Goal: Task Accomplishment & Management: Complete application form

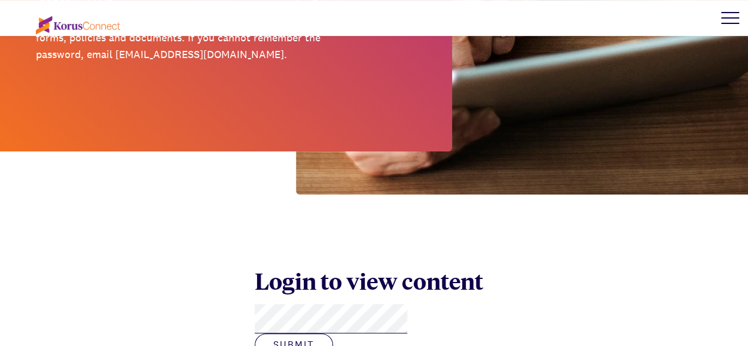
scroll to position [280, 0]
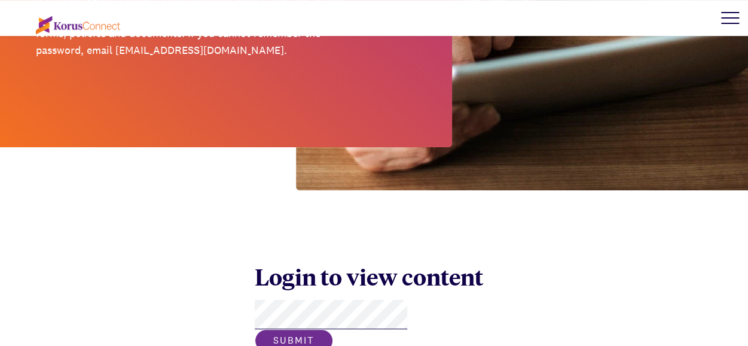
click at [333, 329] on button "Submit" at bounding box center [294, 340] width 78 height 23
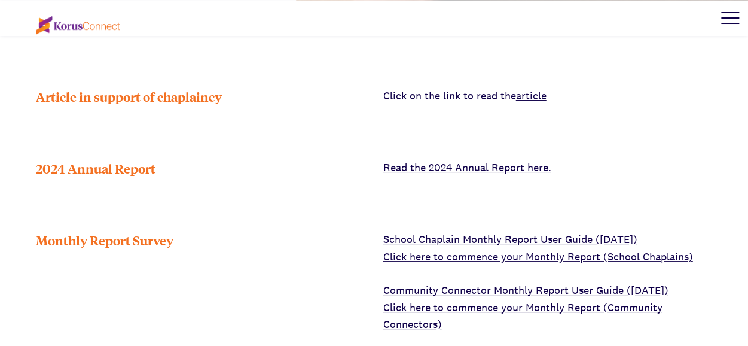
scroll to position [438, 0]
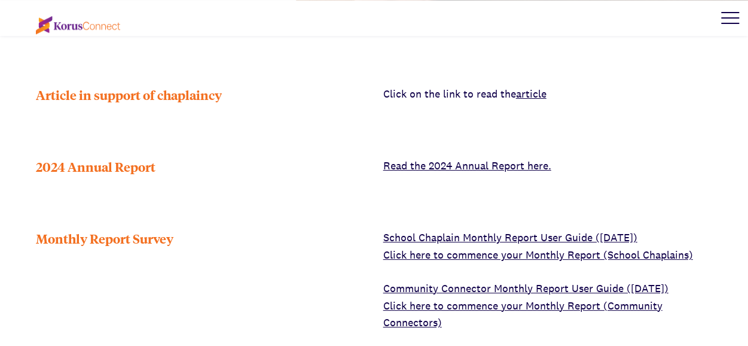
click at [496, 248] on link "Click here to commence your Monthly Report (School Chaplains)" at bounding box center [538, 255] width 310 height 14
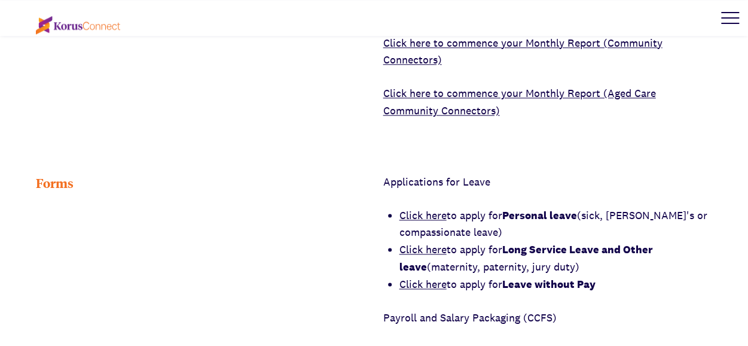
scroll to position [701, 0]
click at [547, 207] on strong "Personal leave" at bounding box center [539, 214] width 75 height 14
click at [425, 207] on link "Click here" at bounding box center [422, 214] width 47 height 14
